Goal: Information Seeking & Learning: Learn about a topic

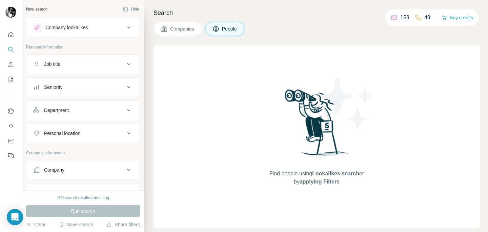
click at [94, 30] on div "Company lookalikes" at bounding box center [79, 27] width 92 height 8
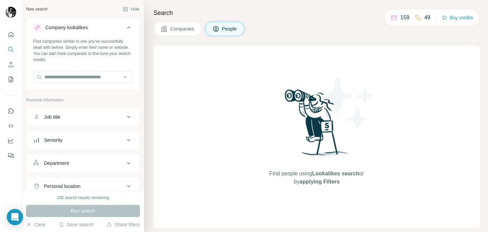
click at [94, 30] on div "Company lookalikes" at bounding box center [79, 27] width 92 height 8
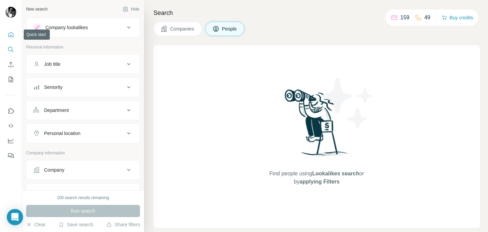
click at [12, 34] on icon "Quick start" at bounding box center [10, 34] width 7 height 7
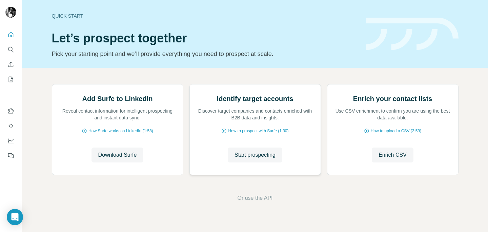
scroll to position [60, 0]
click at [9, 77] on icon "My lists" at bounding box center [11, 79] width 4 height 5
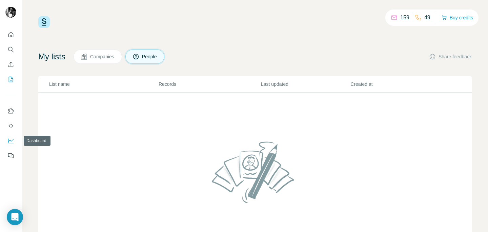
click at [6, 141] on button "Dashboard" at bounding box center [10, 141] width 11 height 12
click at [94, 58] on span "Companies" at bounding box center [102, 56] width 25 height 7
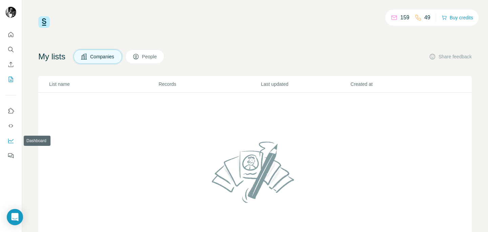
click at [11, 142] on icon "Dashboard" at bounding box center [10, 140] width 7 height 7
click at [62, 80] on th "List name" at bounding box center [98, 84] width 120 height 17
click at [6, 46] on button "Search" at bounding box center [10, 49] width 11 height 12
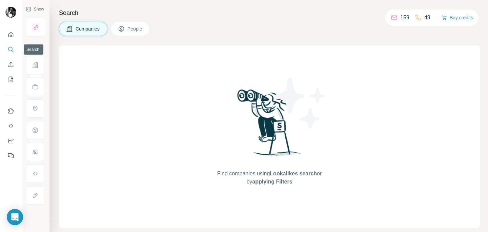
click at [12, 49] on icon "Search" at bounding box center [10, 49] width 4 height 4
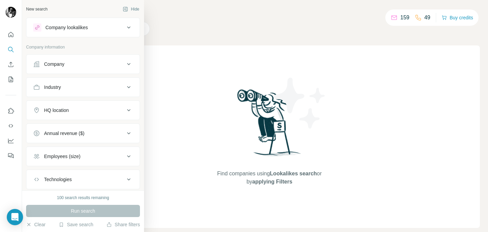
click at [76, 62] on div "Company" at bounding box center [79, 64] width 92 height 7
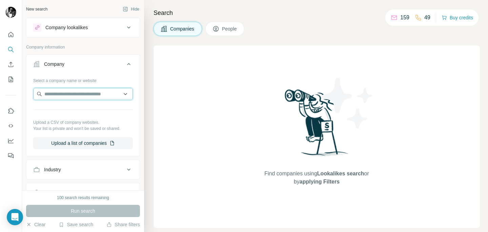
click at [68, 97] on input "text" at bounding box center [83, 94] width 100 height 12
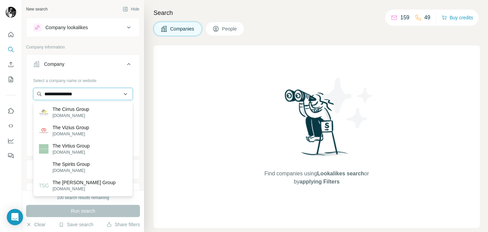
click at [57, 94] on input "**********" at bounding box center [83, 94] width 100 height 12
click at [60, 95] on input "**********" at bounding box center [83, 94] width 100 height 12
drag, startPoint x: 83, startPoint y: 93, endPoint x: 67, endPoint y: 93, distance: 16.3
click at [67, 93] on input "**********" at bounding box center [83, 94] width 100 height 12
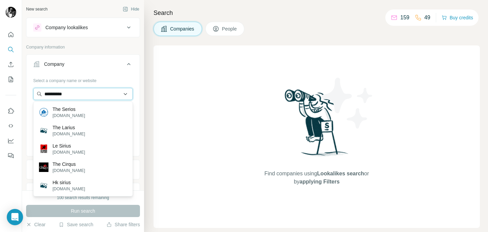
drag, startPoint x: 70, startPoint y: 93, endPoint x: 56, endPoint y: 93, distance: 13.9
click at [56, 93] on input "**********" at bounding box center [83, 94] width 100 height 12
type input "**********"
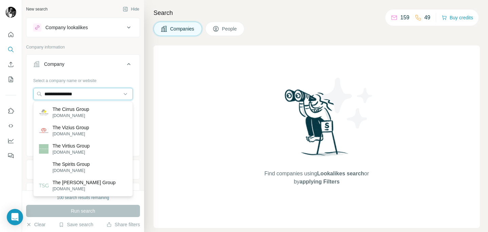
drag, startPoint x: 80, startPoint y: 93, endPoint x: 0, endPoint y: 92, distance: 80.0
click at [0, 92] on div "**********" at bounding box center [244, 116] width 488 height 232
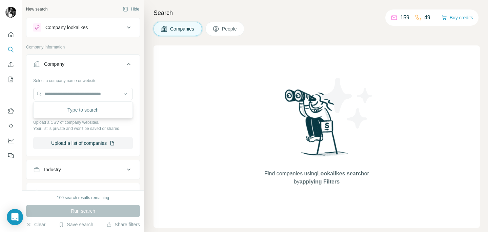
click at [47, 78] on div "Select a company name or website" at bounding box center [83, 79] width 100 height 9
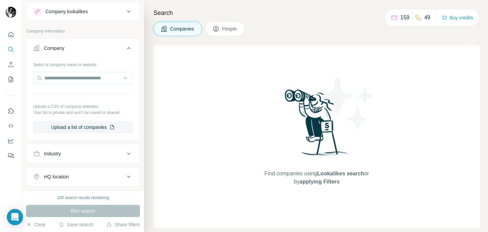
scroll to position [24, 0]
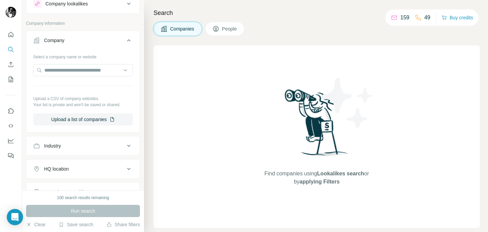
click at [107, 144] on div "Industry" at bounding box center [79, 145] width 92 height 7
click at [87, 160] on input at bounding box center [80, 162] width 84 height 7
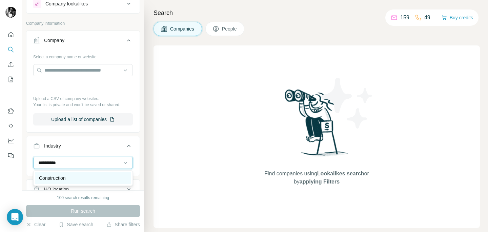
type input "**********"
click at [76, 177] on div "Construction" at bounding box center [83, 178] width 88 height 7
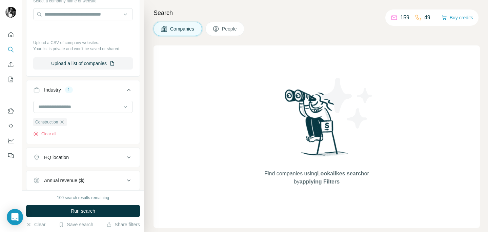
scroll to position [82, 0]
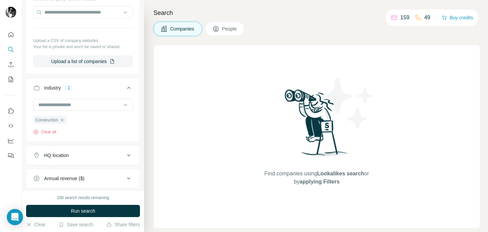
click at [70, 159] on button "HQ location" at bounding box center [82, 155] width 113 height 16
click at [59, 170] on input "text" at bounding box center [83, 172] width 100 height 12
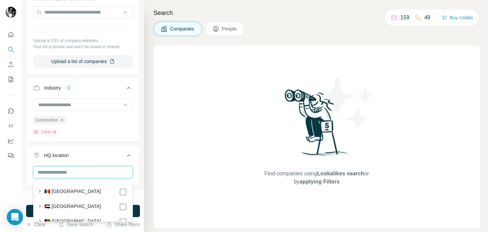
type input "*"
type input "**********"
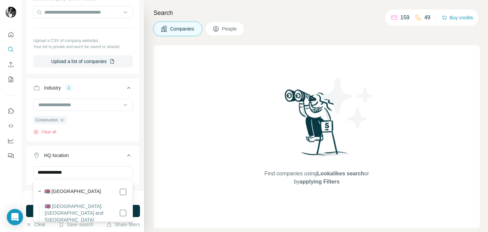
click at [73, 191] on label "🇬🇧 [GEOGRAPHIC_DATA]" at bounding box center [72, 192] width 57 height 8
click at [100, 160] on button "HQ location 1" at bounding box center [82, 156] width 113 height 19
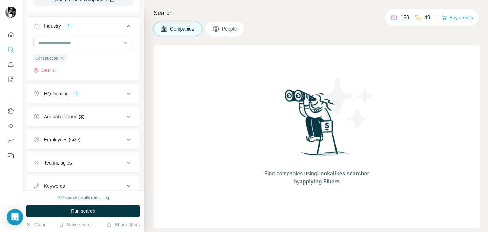
scroll to position [74, 0]
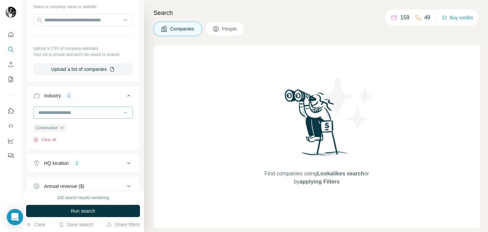
click at [53, 113] on input at bounding box center [80, 112] width 84 height 7
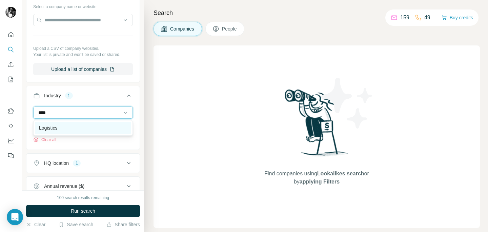
type input "****"
click at [53, 126] on p "Logistics" at bounding box center [48, 127] width 18 height 7
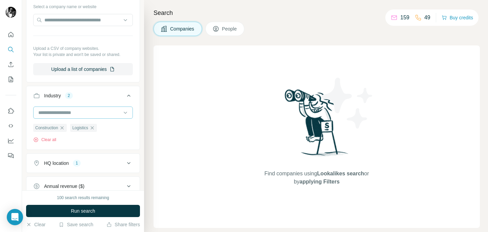
click at [56, 109] on input at bounding box center [80, 112] width 84 height 7
click at [96, 101] on button "Industry 2" at bounding box center [82, 96] width 113 height 19
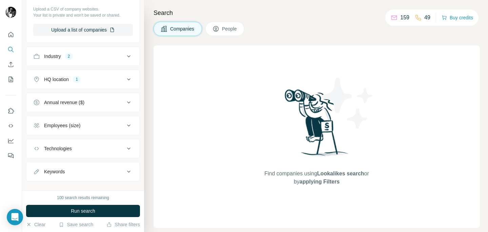
scroll to position [123, 0]
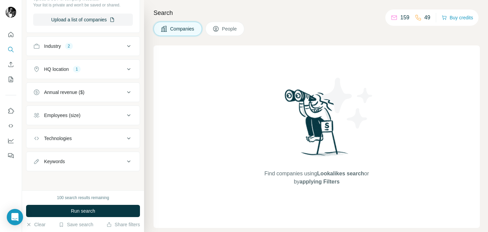
click at [122, 158] on div "Keywords" at bounding box center [79, 161] width 92 height 7
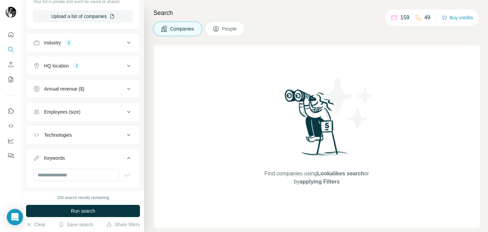
click at [106, 158] on div "Keywords" at bounding box center [79, 158] width 92 height 7
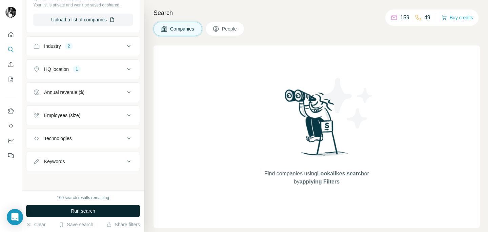
click at [84, 208] on span "Run search" at bounding box center [83, 210] width 24 height 7
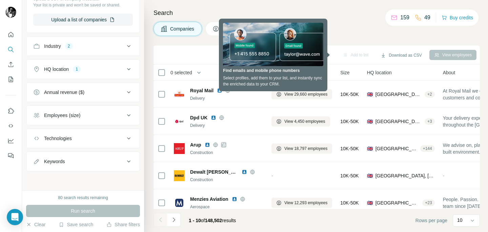
click at [77, 161] on div "Keywords" at bounding box center [79, 161] width 92 height 7
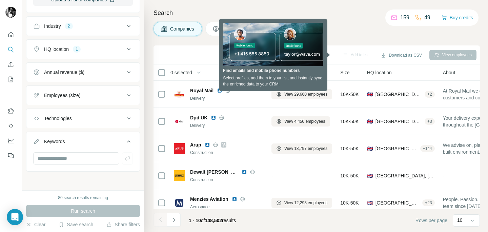
scroll to position [144, 0]
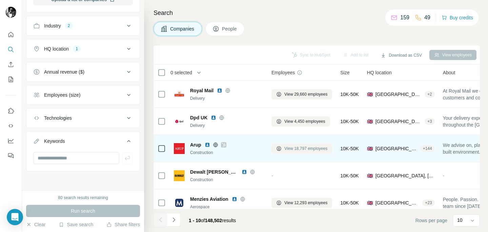
click at [304, 147] on span "View 18,797 employees" at bounding box center [305, 148] width 43 height 6
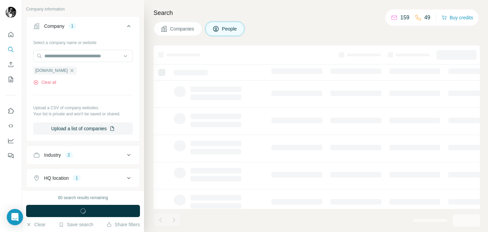
scroll to position [273, 0]
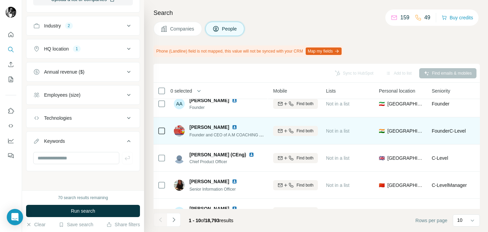
scroll to position [9, 0]
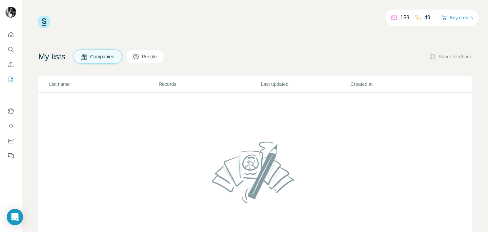
click at [247, 56] on div "My lists Companies People Share feedback" at bounding box center [254, 56] width 433 height 14
click at [117, 50] on button "Companies" at bounding box center [98, 56] width 48 height 14
click at [112, 53] on button "Companies" at bounding box center [98, 56] width 48 height 14
click at [58, 86] on p "List name" at bounding box center [103, 84] width 109 height 7
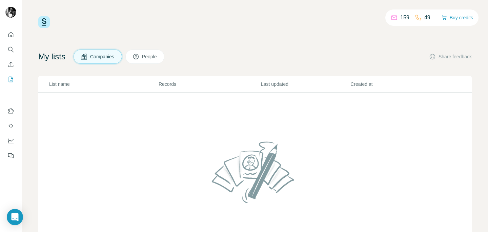
click at [87, 58] on icon at bounding box center [84, 57] width 6 height 6
